Goal: Entertainment & Leisure: Consume media (video, audio)

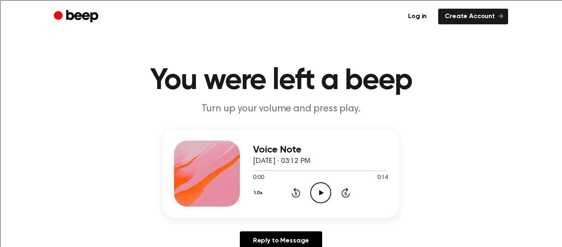
click at [317, 192] on icon "Play Audio" at bounding box center [320, 192] width 21 height 21
click at [321, 189] on icon "Play Audio" at bounding box center [320, 192] width 21 height 21
click at [321, 192] on icon at bounding box center [321, 192] width 5 height 5
click at [317, 193] on icon "Play Audio" at bounding box center [320, 192] width 21 height 21
